Goal: Task Accomplishment & Management: Use online tool/utility

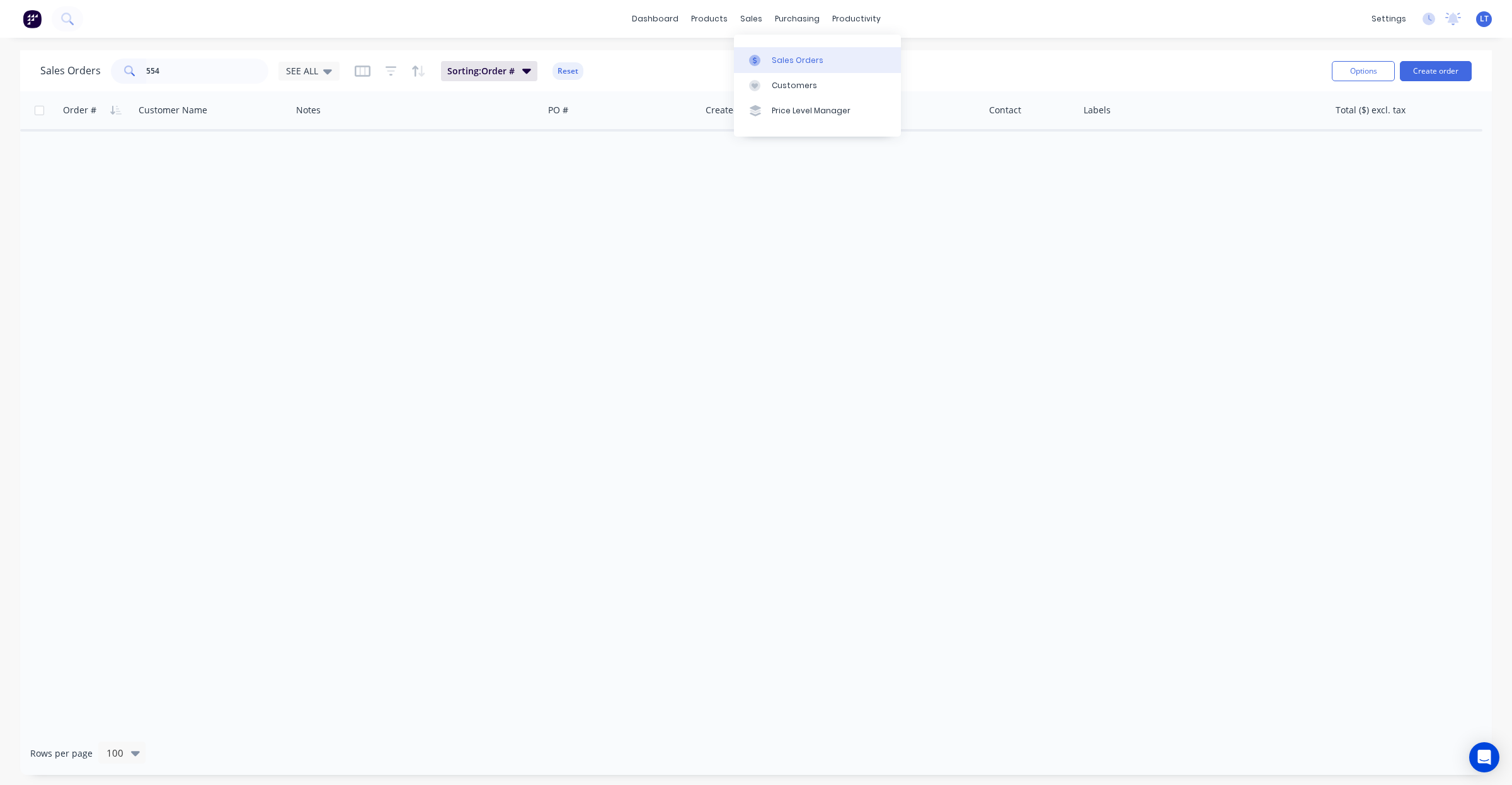
click at [775, 57] on div "Sales Orders" at bounding box center [798, 60] width 51 height 12
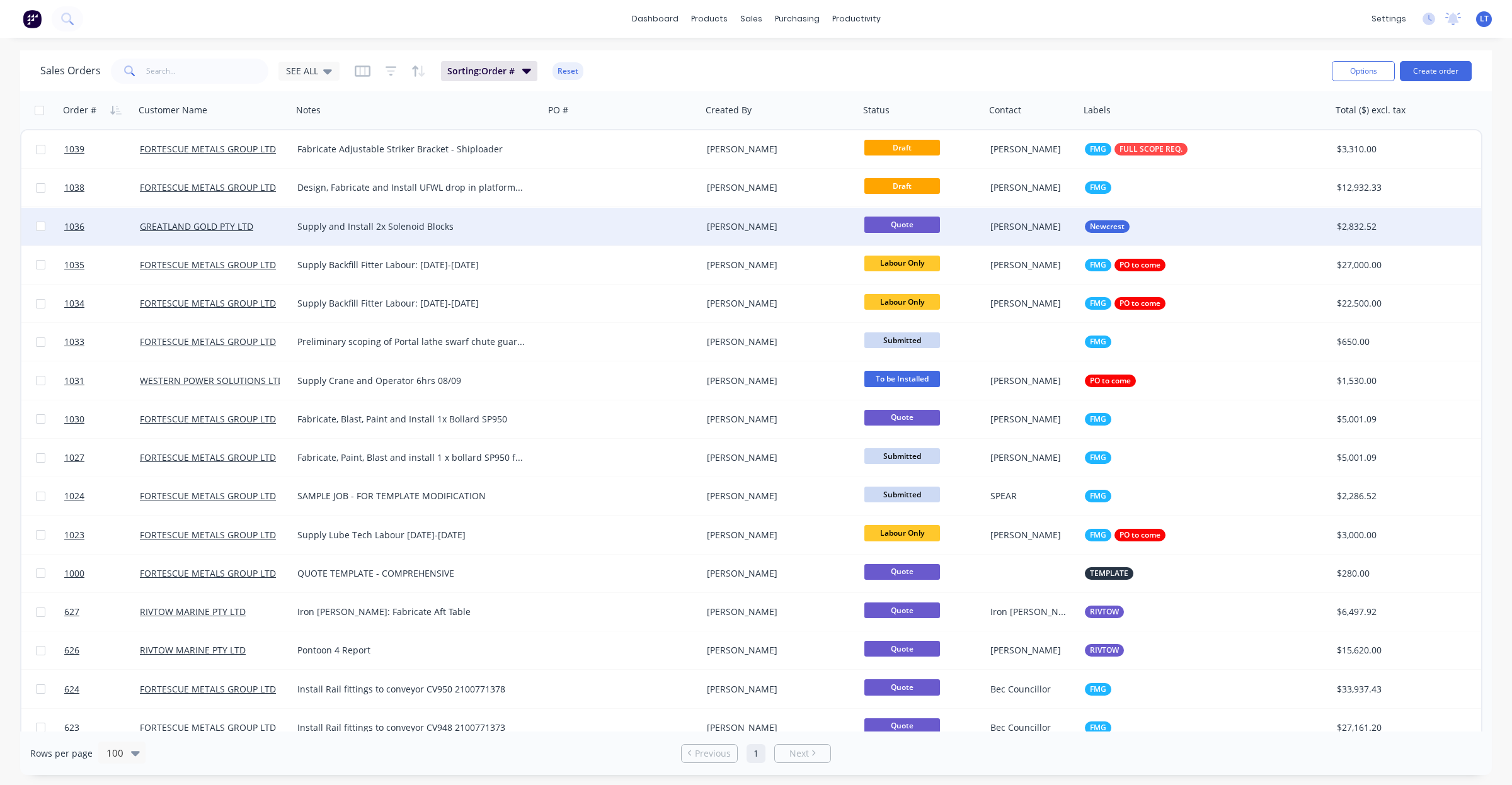
click at [575, 231] on div at bounding box center [623, 227] width 157 height 38
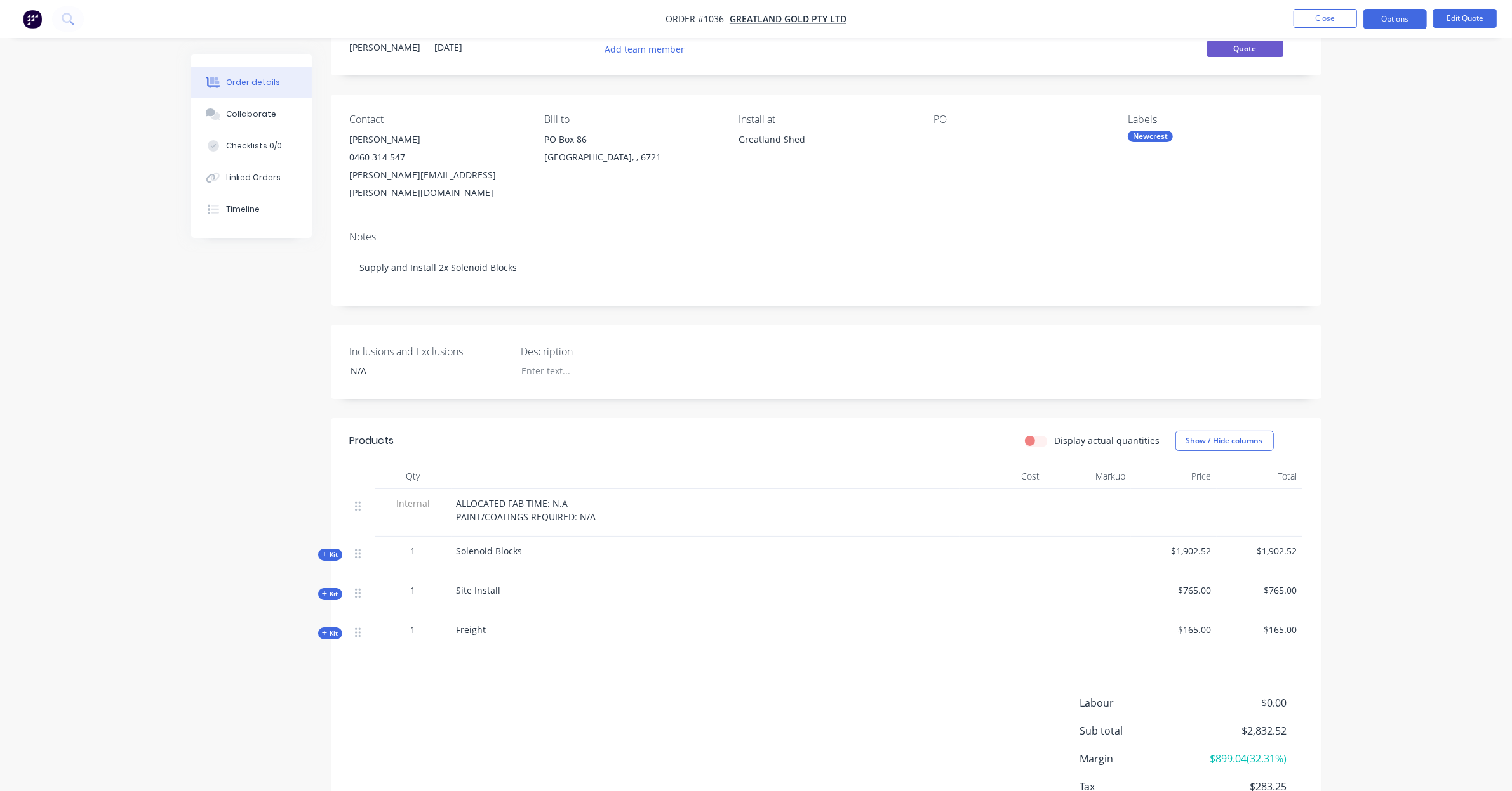
scroll to position [38, 0]
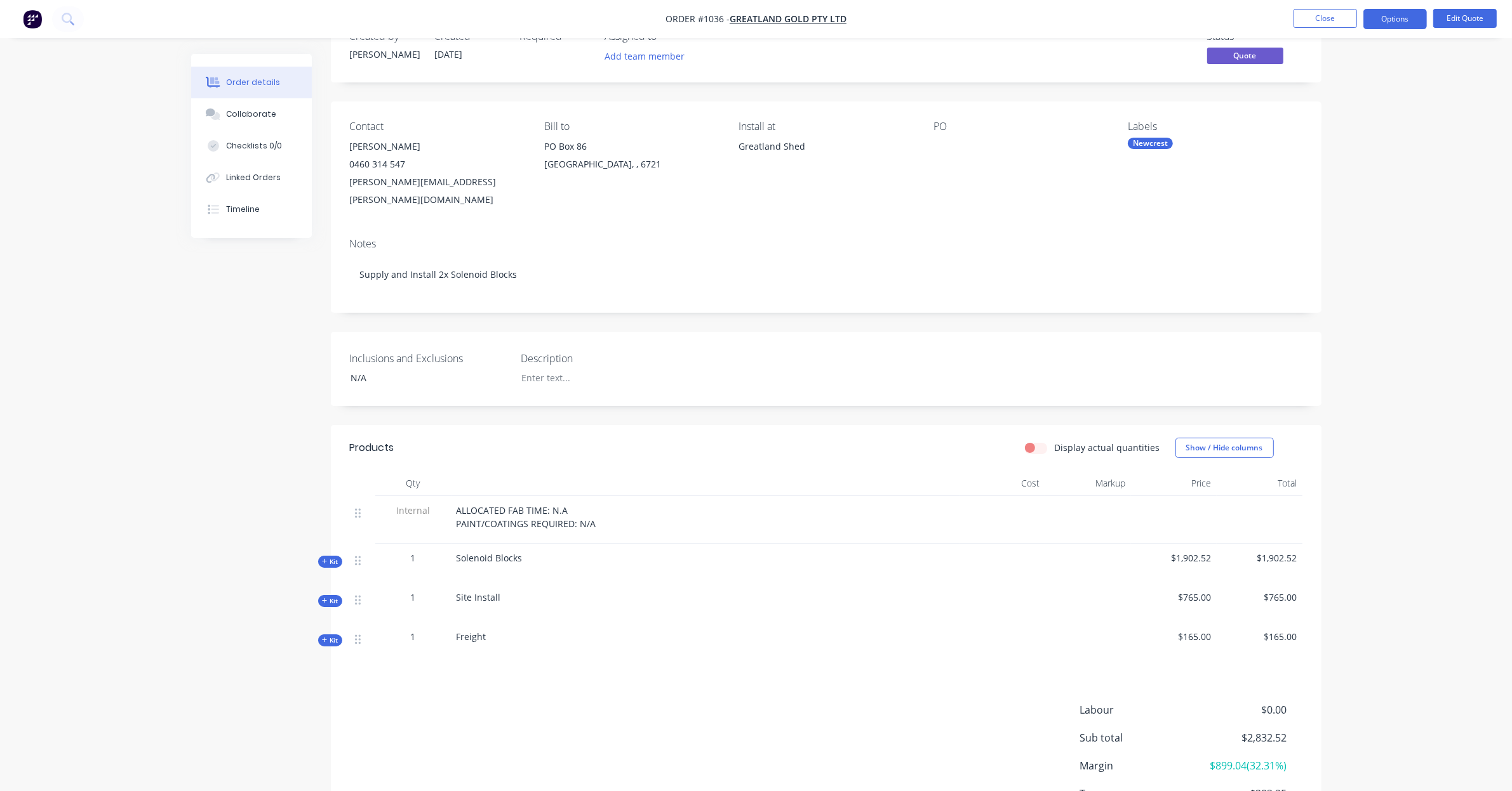
click at [359, 630] on div at bounding box center [362, 638] width 15 height 18
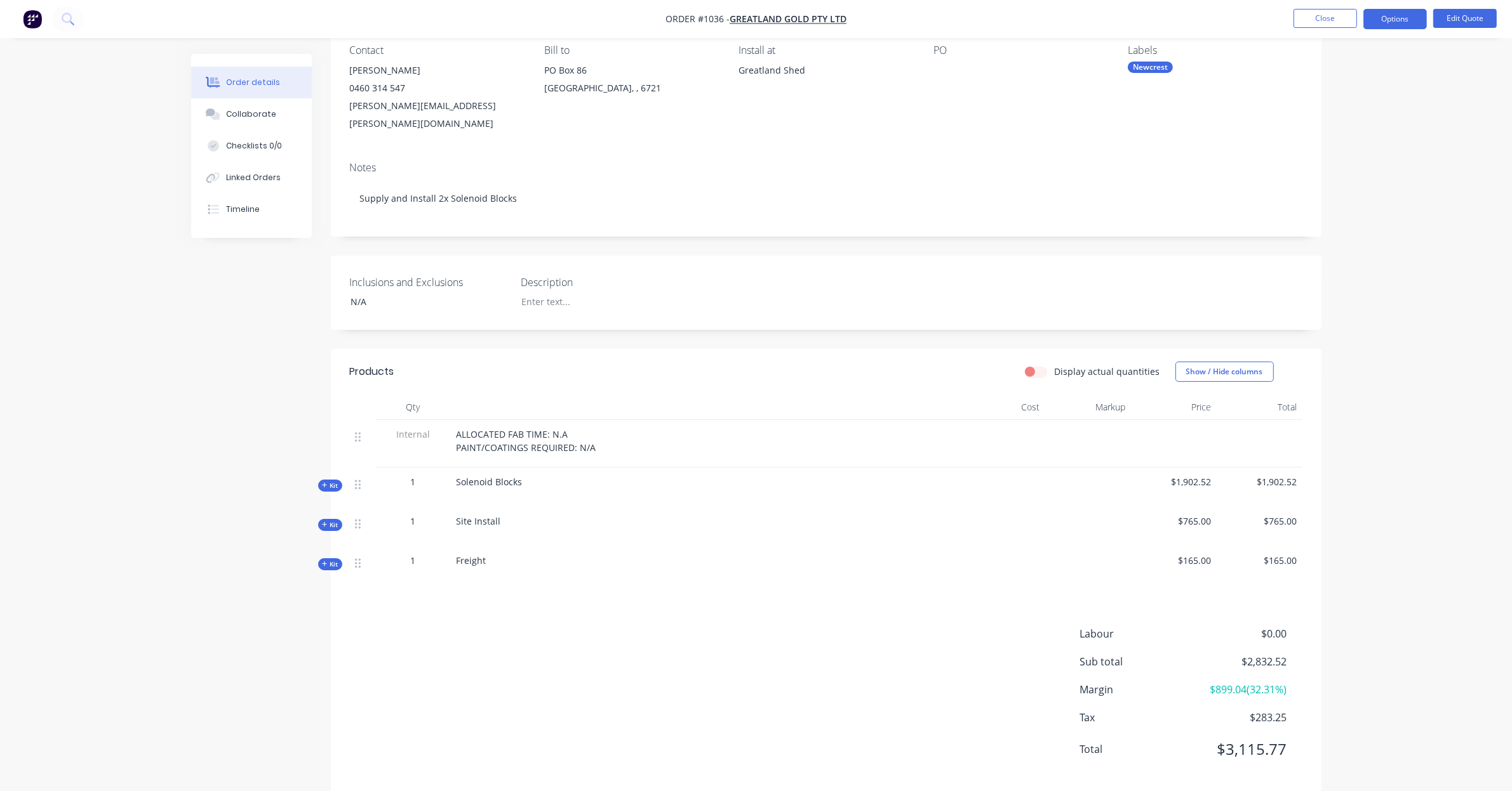
scroll to position [118, 0]
click at [1440, 30] on nav "Order #1036 - GREATLAND GOLD PTY LTD Close Options Edit Quote" at bounding box center [756, 19] width 1512 height 38
click at [1443, 21] on button "Edit Quote" at bounding box center [1464, 18] width 63 height 19
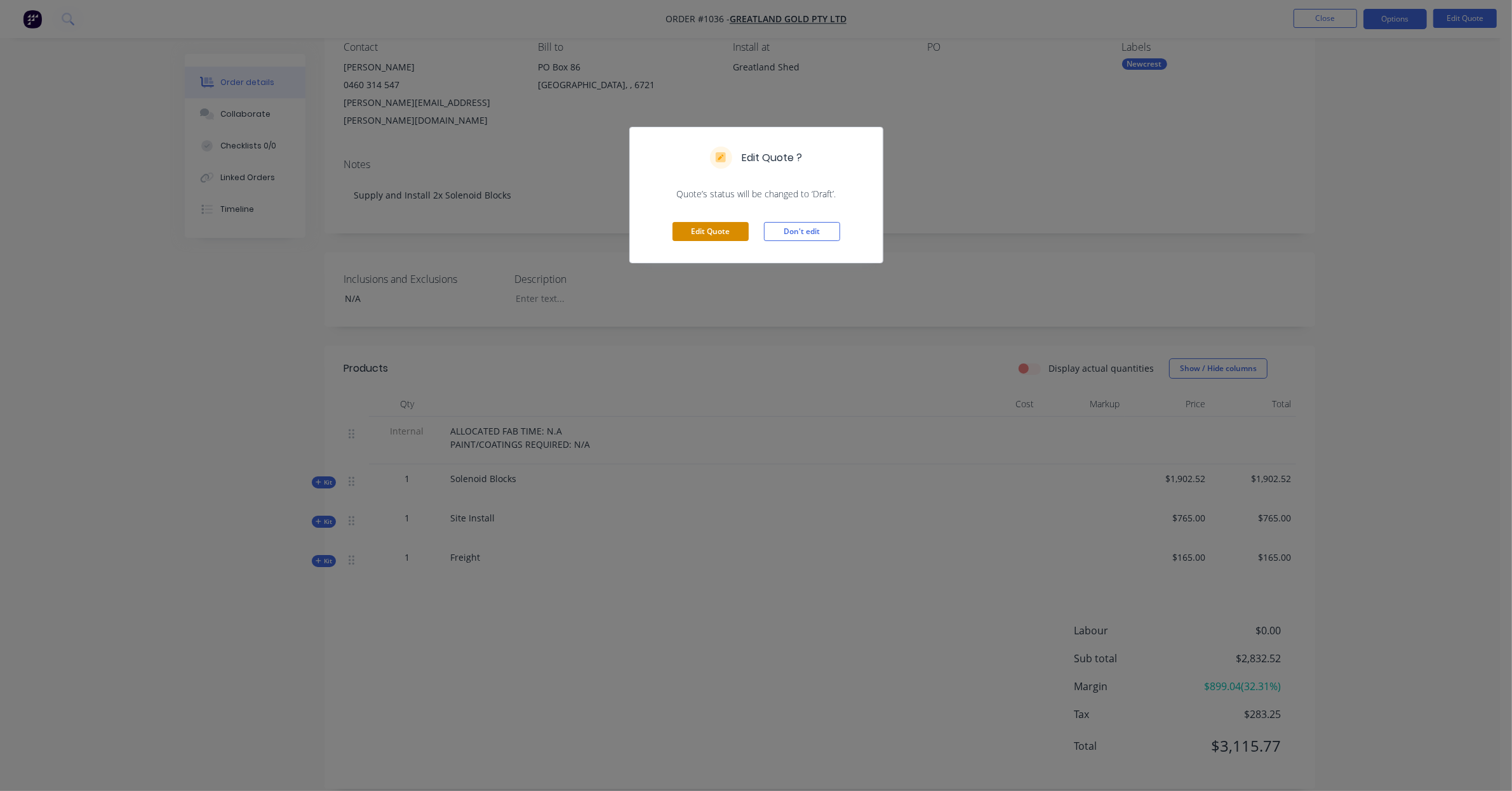
click at [709, 239] on button "Edit Quote" at bounding box center [710, 231] width 76 height 19
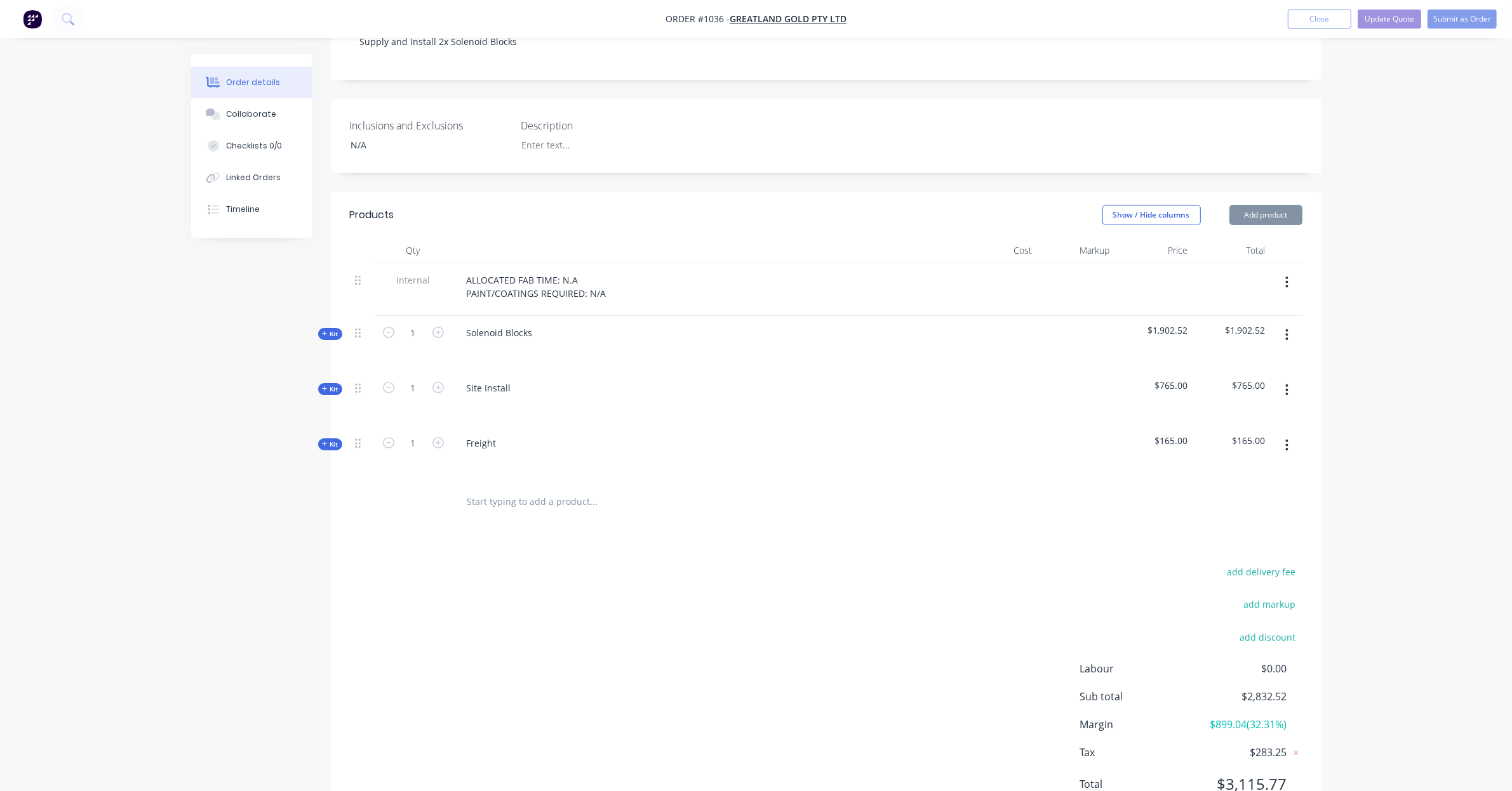
scroll to position [312, 0]
click at [569, 486] on input "text" at bounding box center [594, 499] width 254 height 25
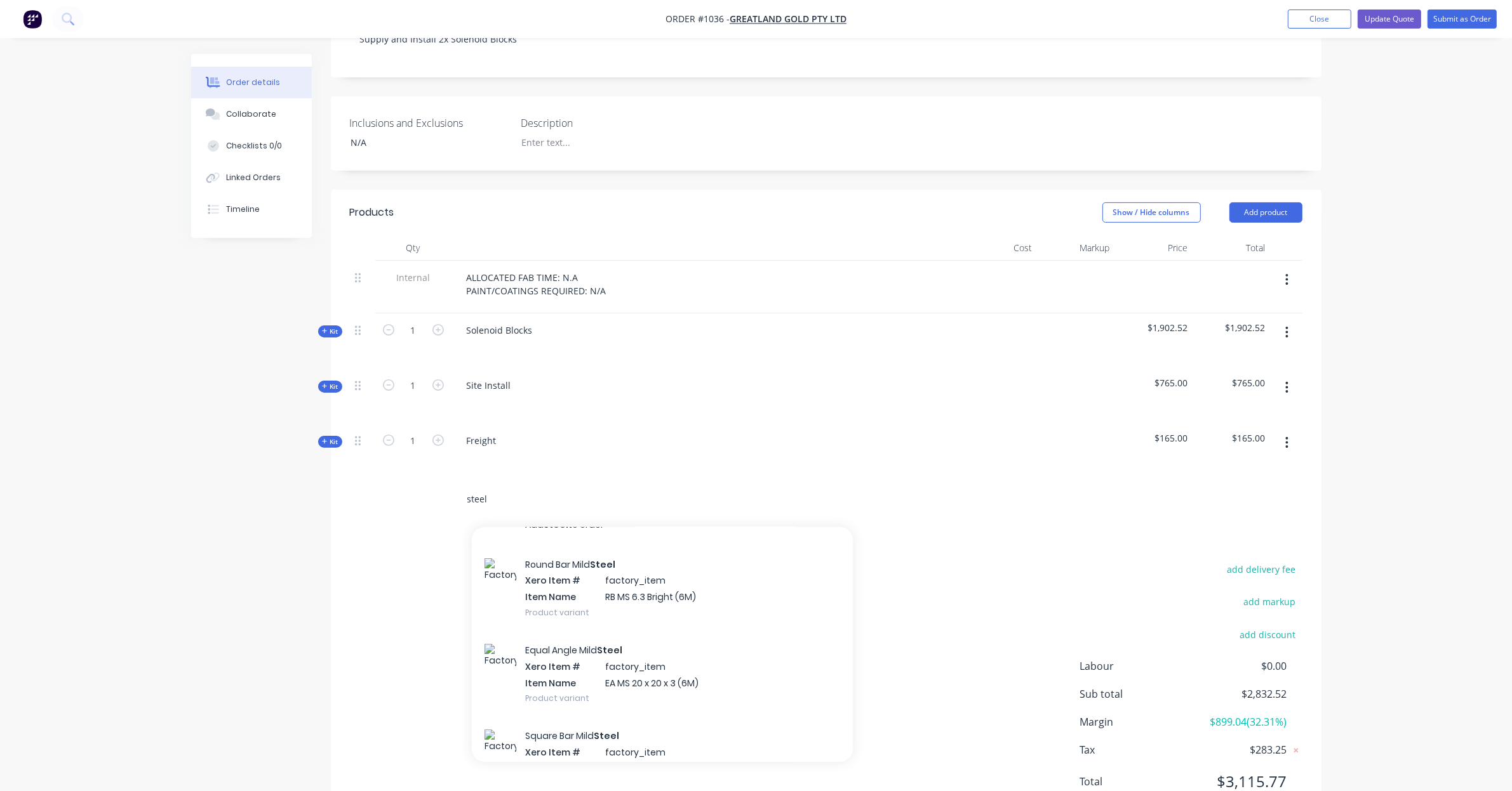
scroll to position [2, 0]
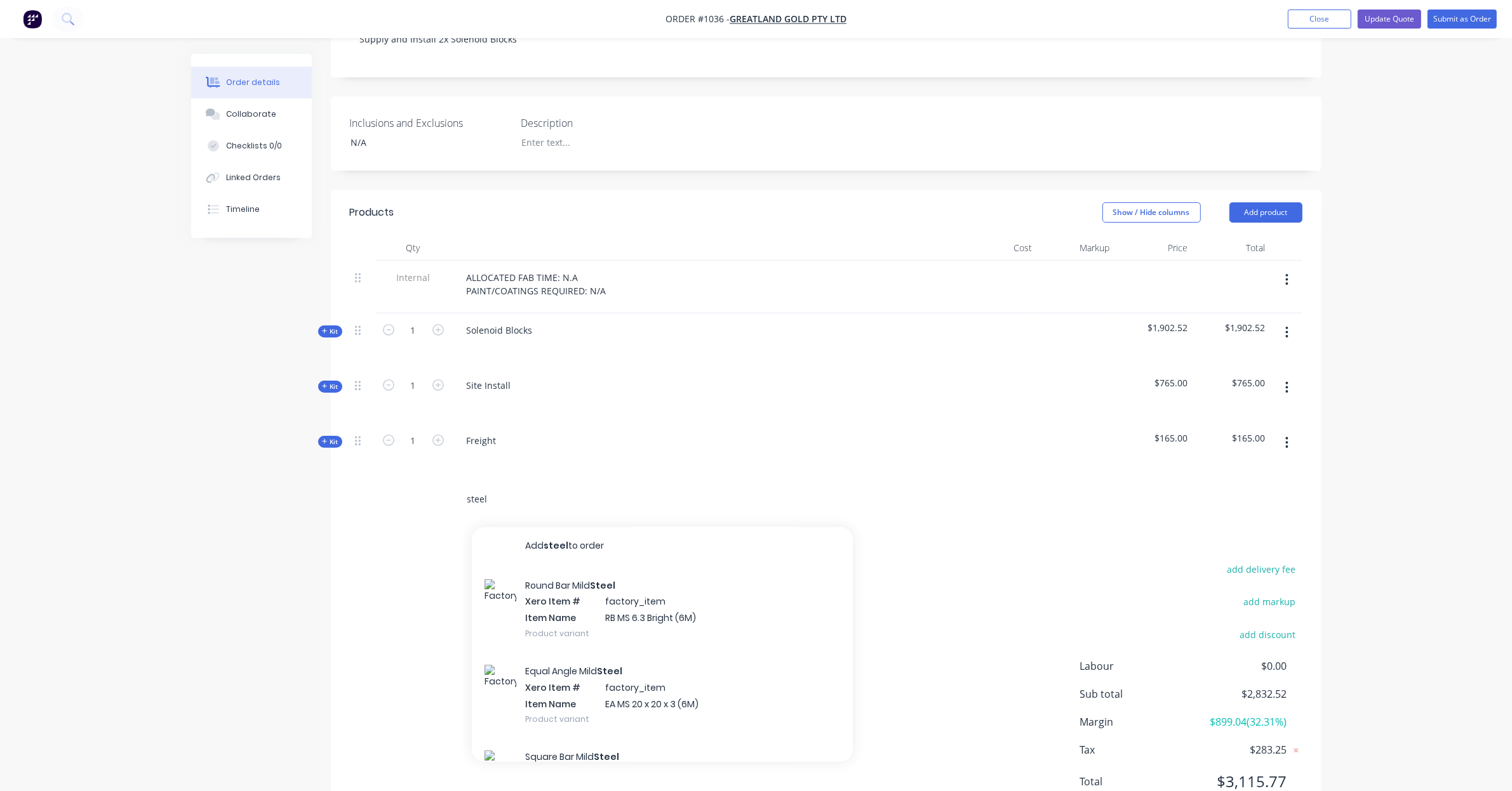
type input "steel"
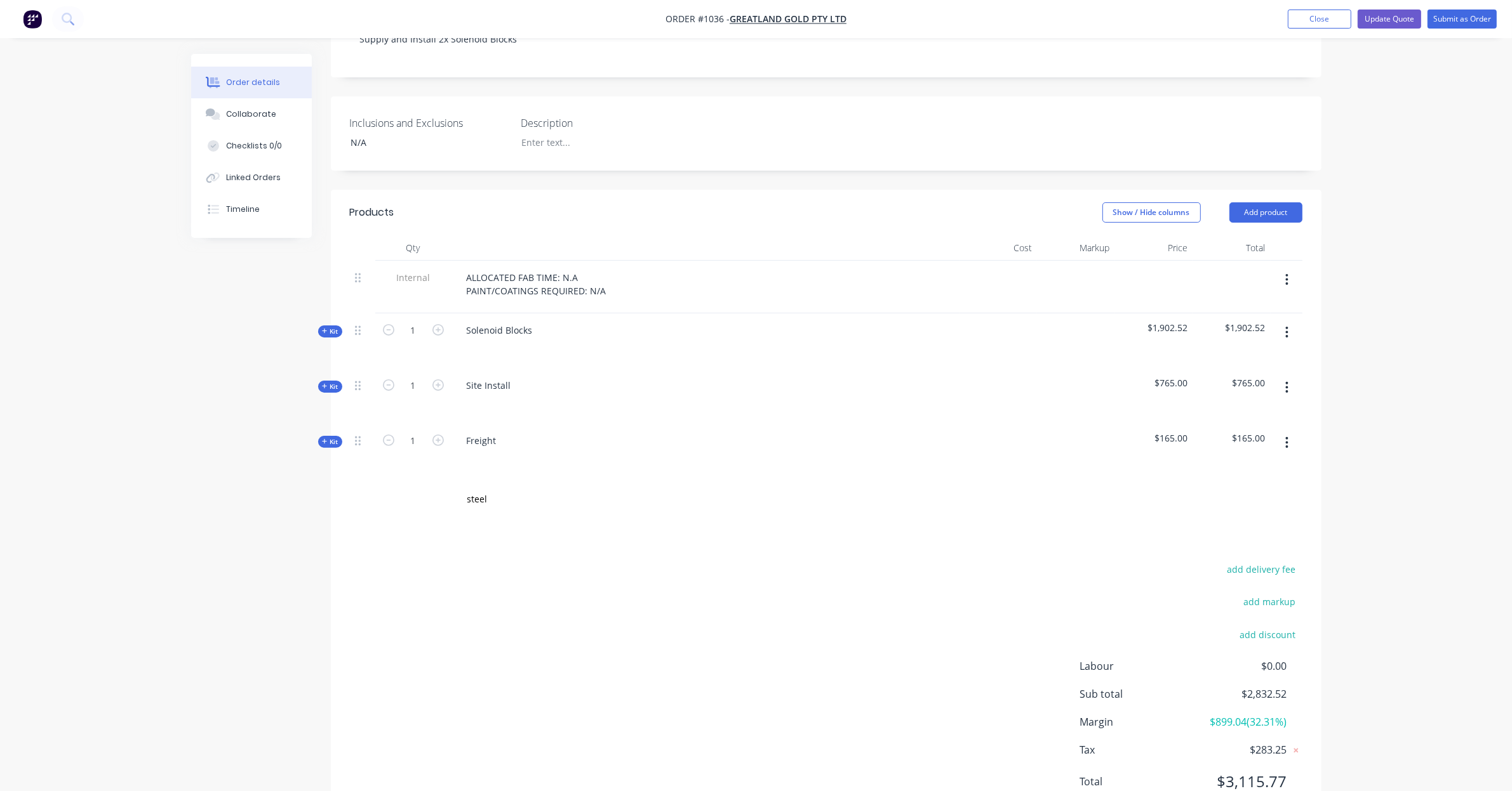
click at [1370, 431] on div "Order details Collaborate Checklists 0/0 Linked Orders Timeline Order details C…" at bounding box center [756, 266] width 1512 height 1156
click at [1309, 19] on button "Close" at bounding box center [1319, 18] width 63 height 19
